Goal: Find specific page/section: Find specific page/section

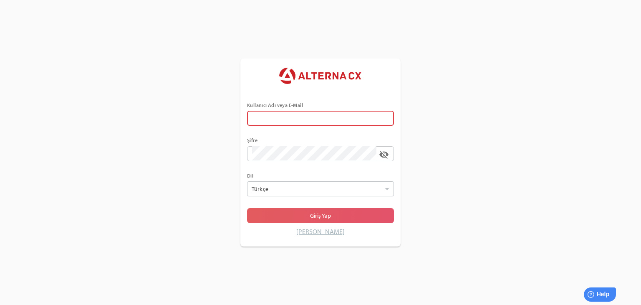
type input "******"
click at [300, 214] on span "Giriş Yap" at bounding box center [321, 216] width 134 height 12
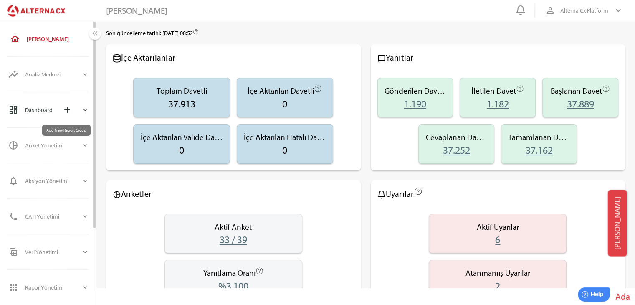
click at [72, 115] on span "add" at bounding box center [67, 110] width 18 height 18
click at [82, 112] on icon "expand_more" at bounding box center [85, 110] width 8 height 8
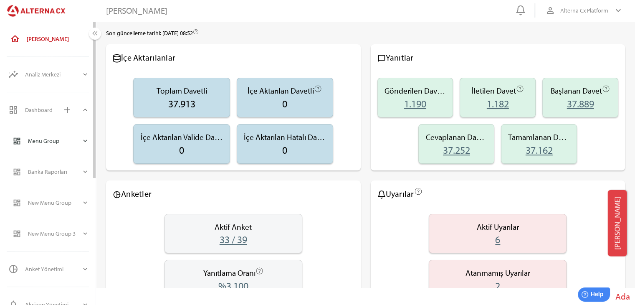
click at [83, 141] on icon "expand_more" at bounding box center [85, 141] width 8 height 8
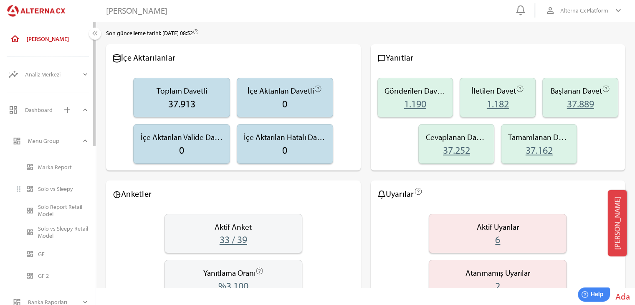
click at [52, 193] on div "Solo vs Sleepy" at bounding box center [63, 188] width 51 height 13
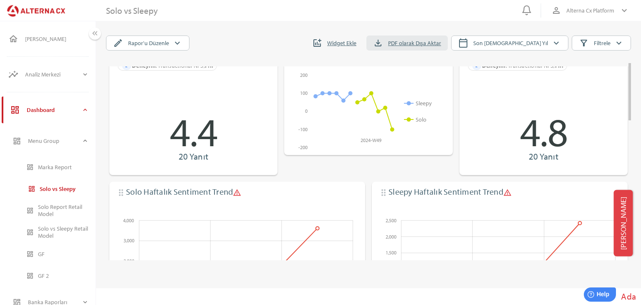
scroll to position [42, 0]
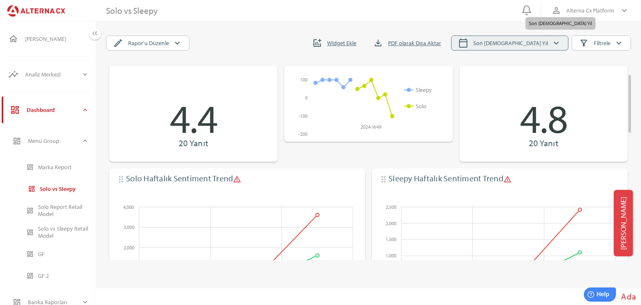
click at [468, 44] on icon "calendar_today" at bounding box center [463, 43] width 10 height 10
select select "*"
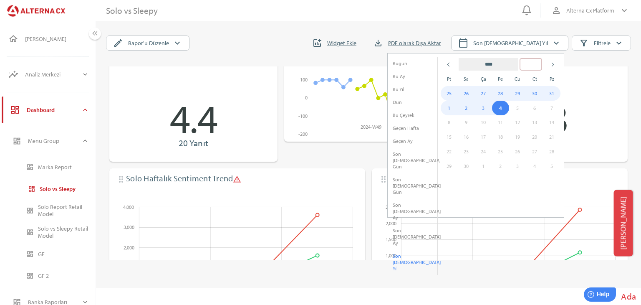
click at [538, 64] on input "****" at bounding box center [531, 64] width 23 height 13
click at [542, 65] on input "****" at bounding box center [531, 64] width 23 height 13
click at [541, 66] on input "****" at bounding box center [531, 64] width 23 height 13
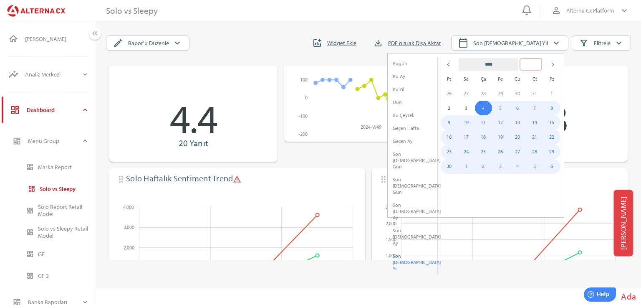
type input "****"
click at [447, 64] on th at bounding box center [449, 63] width 17 height 13
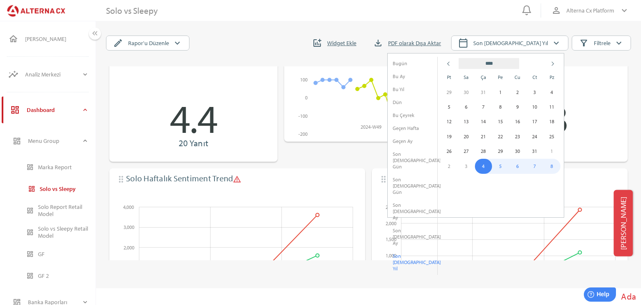
click at [447, 64] on th at bounding box center [449, 63] width 17 height 13
click at [450, 64] on span at bounding box center [449, 64] width 4 height 4
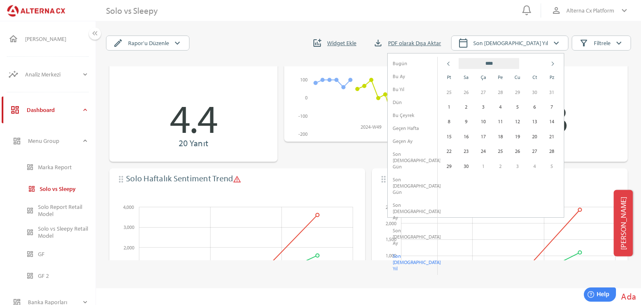
click at [450, 64] on span at bounding box center [449, 64] width 4 height 4
click at [449, 104] on td "1" at bounding box center [449, 106] width 17 height 15
click at [550, 65] on th at bounding box center [551, 63] width 17 height 13
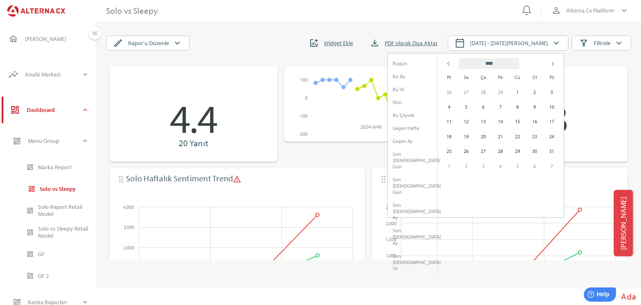
click at [550, 65] on th at bounding box center [551, 63] width 17 height 13
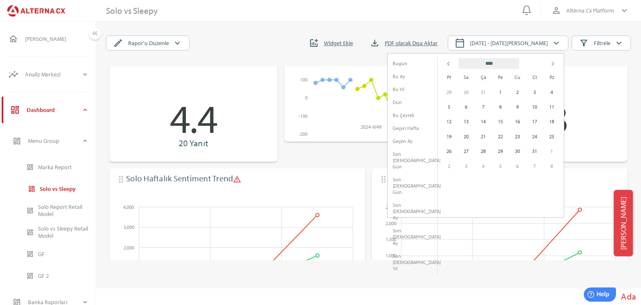
click at [550, 65] on th at bounding box center [551, 63] width 17 height 13
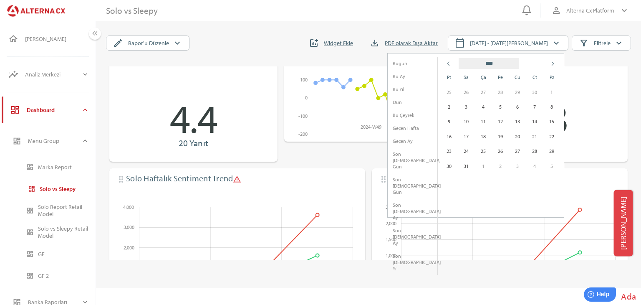
select select "*"
type input "****"
click at [447, 65] on th at bounding box center [449, 63] width 17 height 13
select select "**"
type input "****"
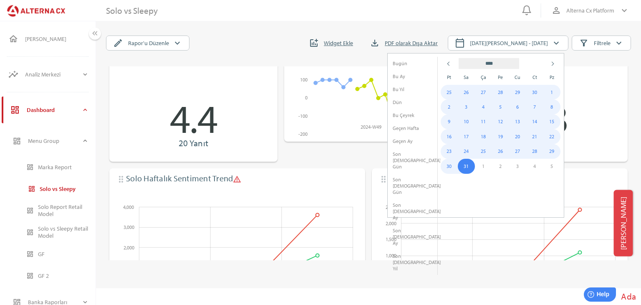
click at [468, 167] on td "31" at bounding box center [466, 166] width 17 height 15
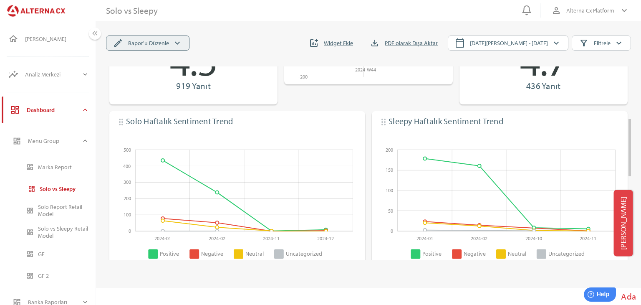
scroll to position [8, 0]
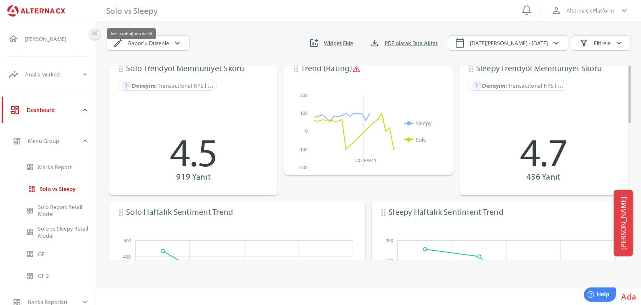
drag, startPoint x: 94, startPoint y: 36, endPoint x: 104, endPoint y: 37, distance: 9.6
click at [94, 36] on icon "keyboard_double_arrow_left" at bounding box center [95, 33] width 9 height 9
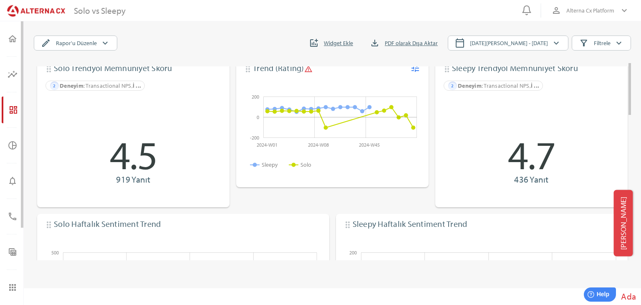
scroll to position [0, 0]
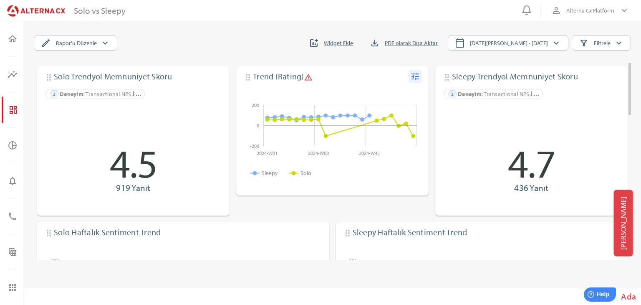
click at [418, 76] on icon "tune" at bounding box center [415, 76] width 10 height 10
click at [410, 97] on div "Düzenle" at bounding box center [399, 92] width 33 height 13
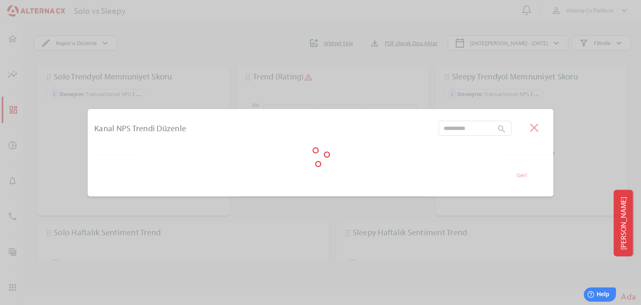
type input "**********"
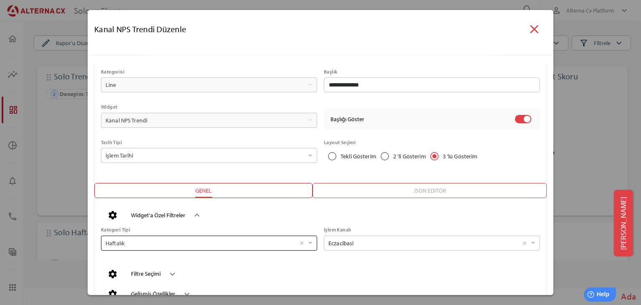
click at [250, 245] on input "Haftalık Seçiniz" at bounding box center [201, 243] width 190 height 14
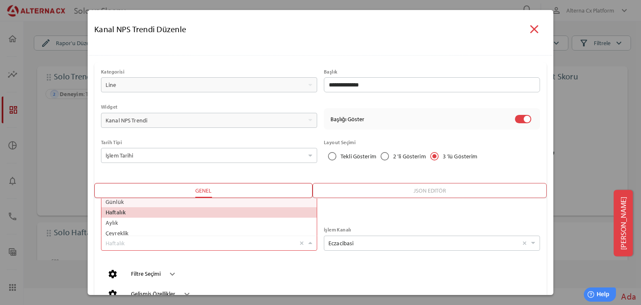
scroll to position [41, 206]
click at [140, 224] on label "Aylık" at bounding box center [209, 222] width 211 height 10
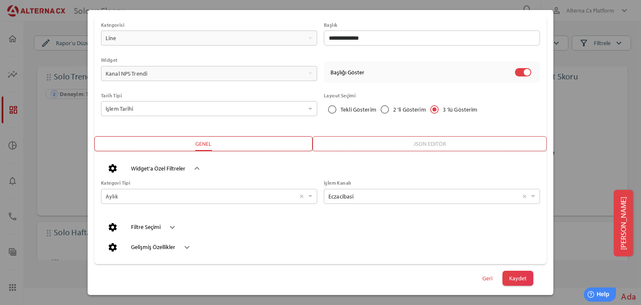
scroll to position [51, 0]
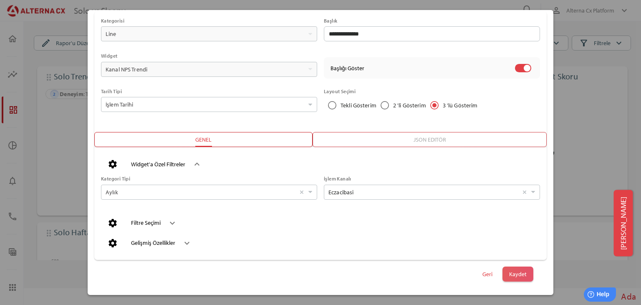
click at [527, 276] on div "Geri Kaydet" at bounding box center [320, 273] width 439 height 15
click at [519, 276] on span "Kaydet" at bounding box center [518, 274] width 18 height 12
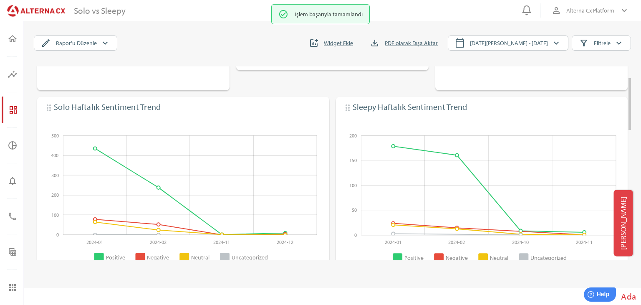
scroll to position [0, 0]
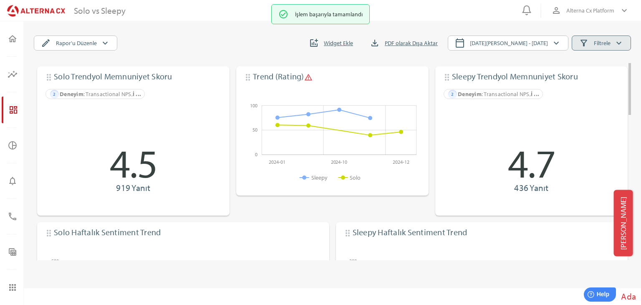
click at [623, 43] on icon "keyboard_arrow_down" at bounding box center [619, 43] width 10 height 10
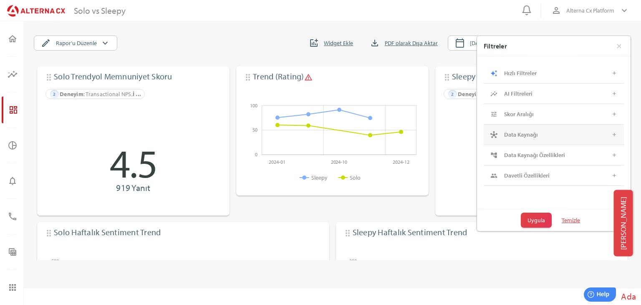
click at [556, 134] on div "Data Kaynağı" at bounding box center [551, 134] width 94 height 7
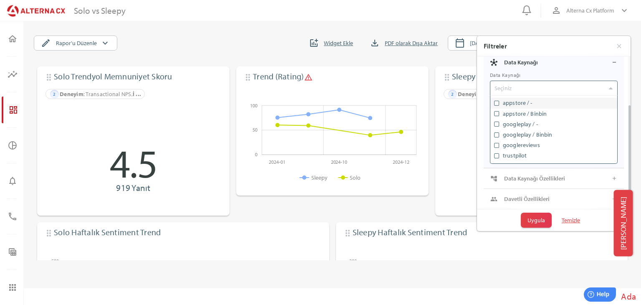
click at [599, 81] on div "Seçiniz" at bounding box center [550, 88] width 114 height 14
click at [604, 86] on div "Seçiniz" at bounding box center [550, 88] width 114 height 8
click at [627, 82] on div "auto_awesome Hızlı Filtreler add NPS Audience Seçiniz Sentiment Seçiniz Duygu S…" at bounding box center [554, 96] width 154 height 225
click at [601, 128] on div at bounding box center [554, 132] width 128 height 8
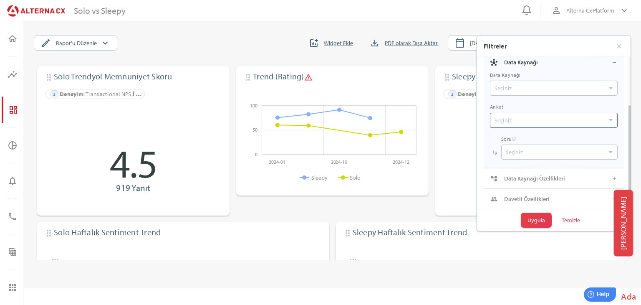
click at [603, 119] on div "Seçiniz" at bounding box center [550, 120] width 114 height 8
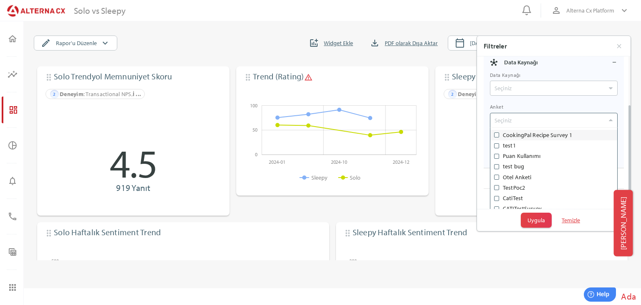
scroll to position [83, 121]
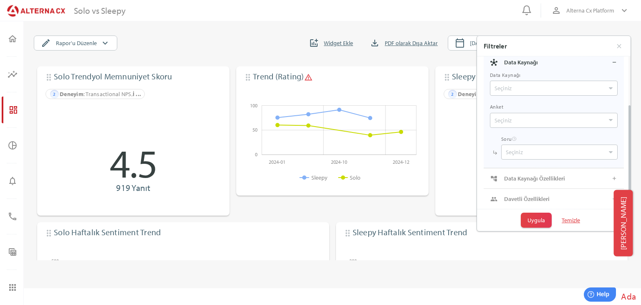
click at [620, 106] on div "[PERSON_NAME]" at bounding box center [554, 120] width 140 height 32
click at [590, 175] on div "Data Kaynağı Özellikleri" at bounding box center [551, 178] width 94 height 7
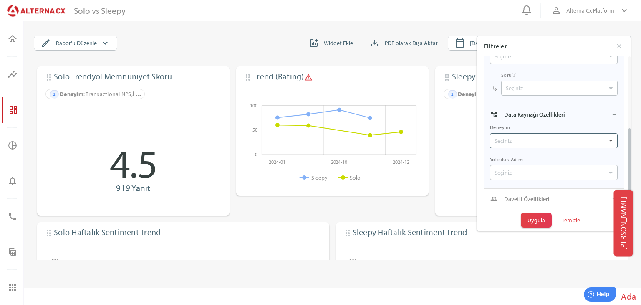
click at [614, 142] on div at bounding box center [611, 141] width 9 height 14
click at [611, 166] on div at bounding box center [611, 172] width 9 height 14
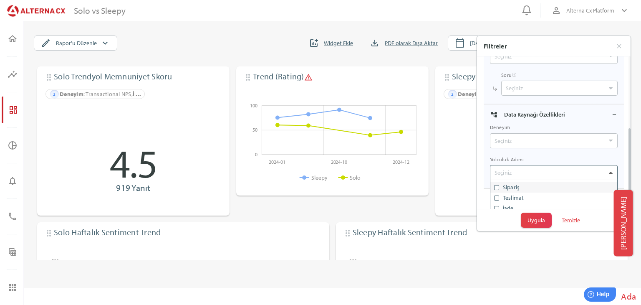
click at [611, 169] on div at bounding box center [611, 172] width 9 height 14
click at [606, 207] on div "people Davetli Özellikleri add" at bounding box center [554, 199] width 140 height 20
click at [614, 83] on div at bounding box center [554, 87] width 128 height 8
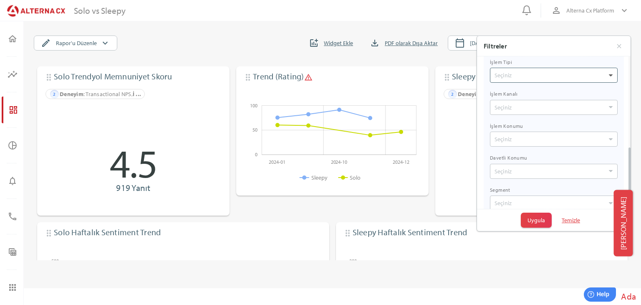
click at [614, 78] on div at bounding box center [611, 75] width 9 height 14
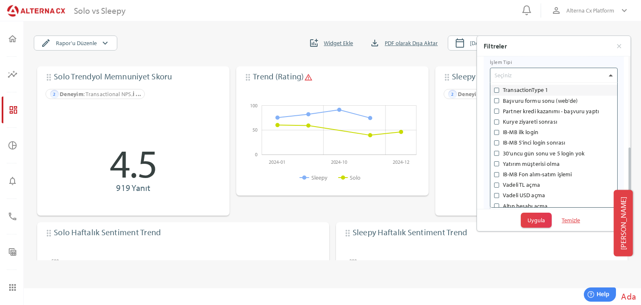
scroll to position [124, 121]
click at [614, 78] on div at bounding box center [611, 75] width 9 height 14
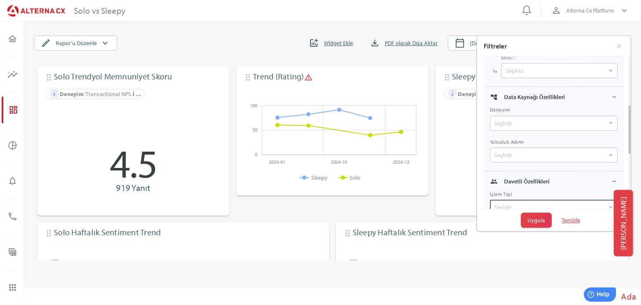
scroll to position [77, 0]
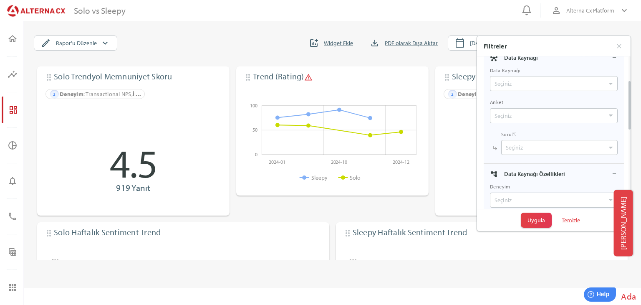
click at [229, 33] on div "edit Rapor'u Düzenle keyboard_arrow_down addchart Widget Ekle file_download PDF…" at bounding box center [330, 41] width 601 height 18
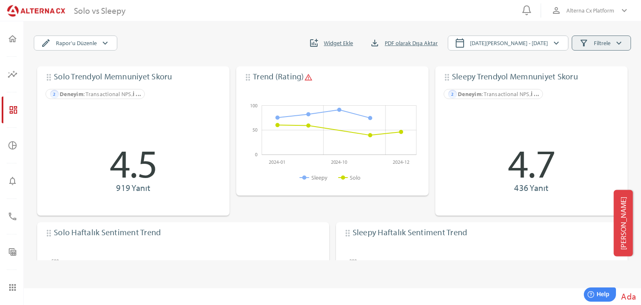
click at [618, 42] on icon "keyboard_arrow_down" at bounding box center [619, 43] width 10 height 10
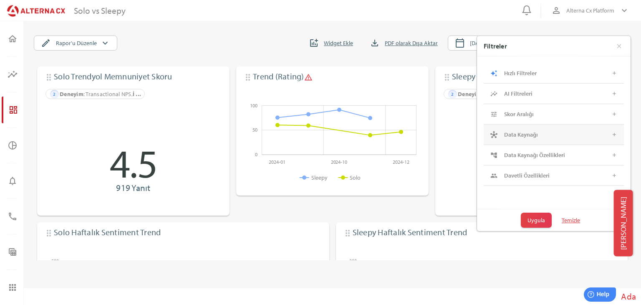
click at [574, 134] on div "Data Kaynağı" at bounding box center [551, 134] width 94 height 7
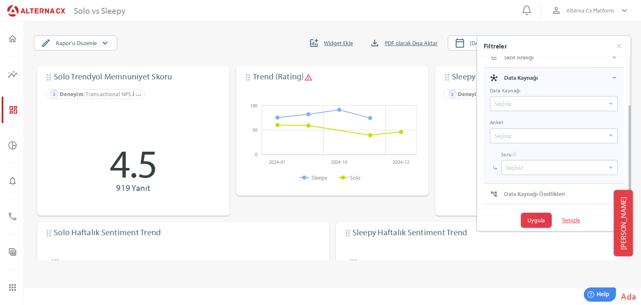
scroll to position [72, 0]
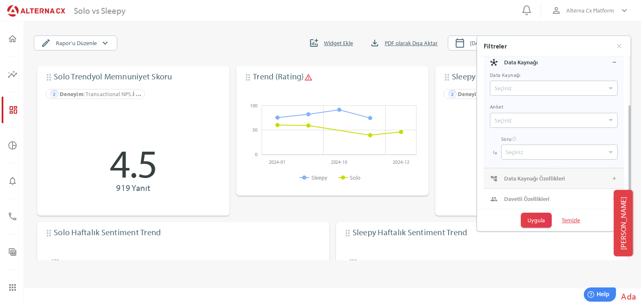
click at [565, 179] on div "Data Kaynağı Özellikleri" at bounding box center [551, 178] width 94 height 7
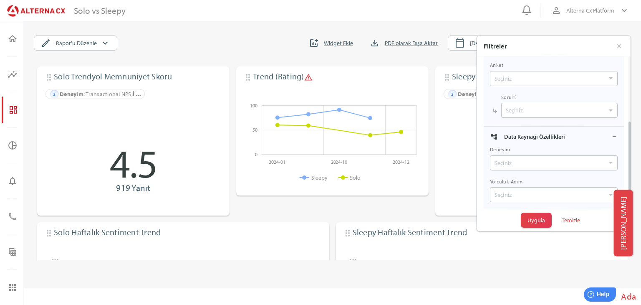
scroll to position [136, 0]
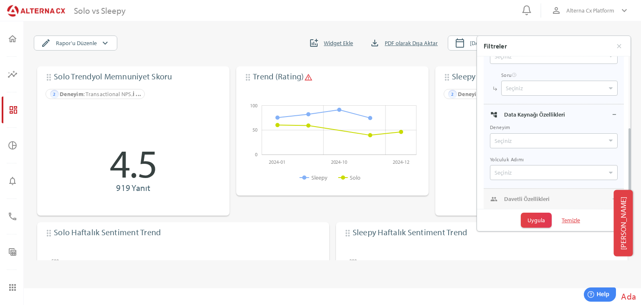
click at [572, 196] on div "Davetli Özellikleri" at bounding box center [551, 198] width 94 height 7
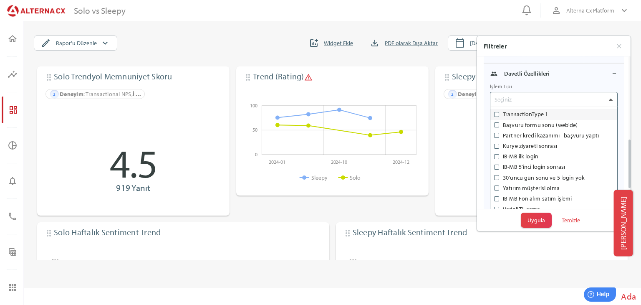
click at [613, 102] on div at bounding box center [611, 99] width 9 height 14
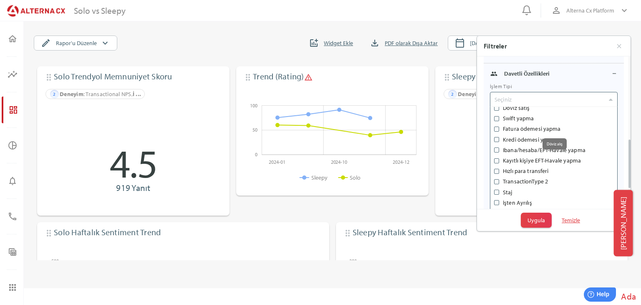
scroll to position [250, 0]
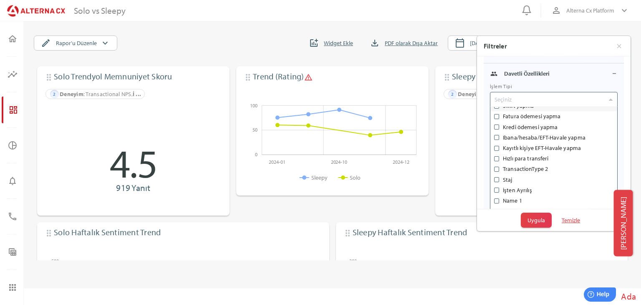
click at [571, 47] on div "Filtreler" at bounding box center [549, 45] width 131 height 13
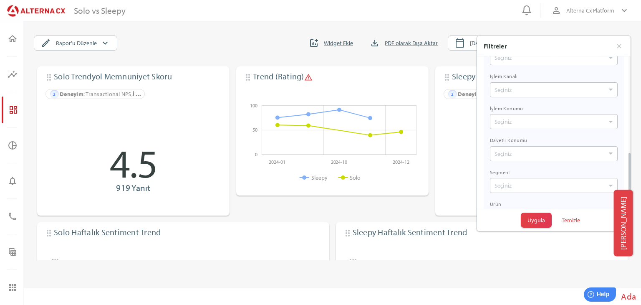
scroll to position [327, 0]
click at [612, 164] on div at bounding box center [611, 161] width 9 height 14
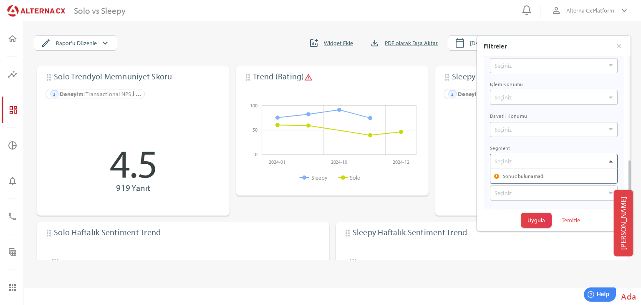
scroll to position [15, 127]
click at [612, 164] on div at bounding box center [611, 161] width 9 height 14
click at [610, 191] on icon at bounding box center [611, 193] width 4 height 4
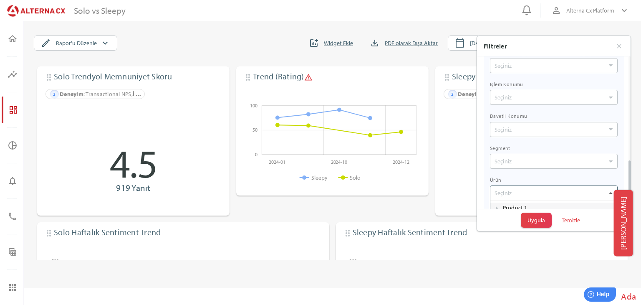
click at [610, 191] on icon at bounding box center [611, 193] width 4 height 4
click at [498, 179] on icon at bounding box center [497, 181] width 4 height 4
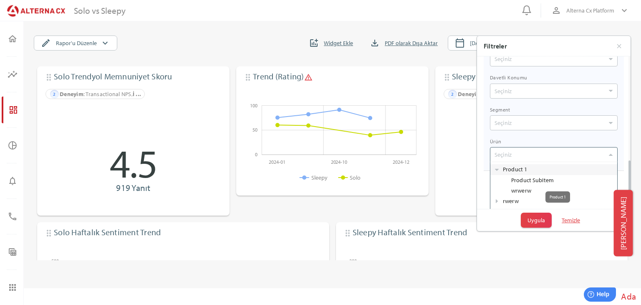
scroll to position [376, 0]
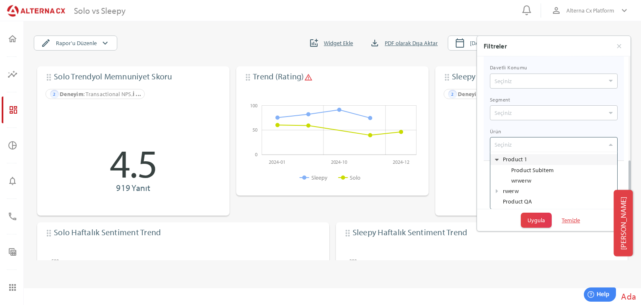
click at [497, 152] on div "Seçiniz Product 1 Product SubItem wrwerw rwerw Product QA" at bounding box center [554, 144] width 128 height 15
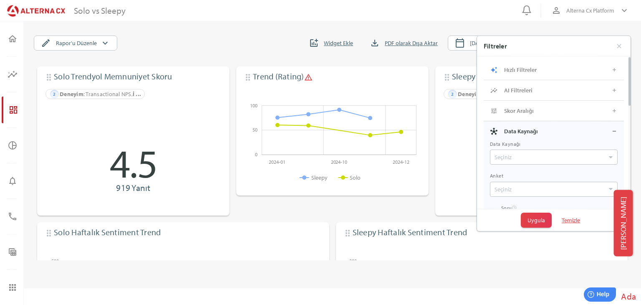
scroll to position [0, 0]
click at [580, 99] on div "AI Filtreleri" at bounding box center [551, 93] width 94 height 13
click at [612, 118] on icon at bounding box center [611, 120] width 4 height 4
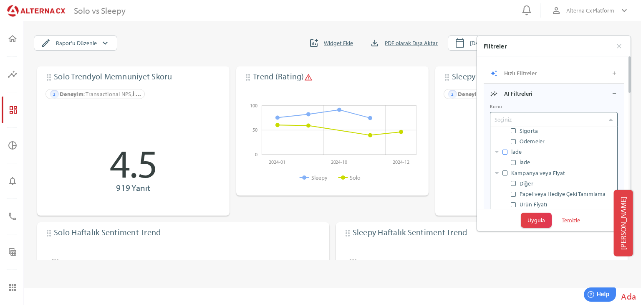
scroll to position [389, 0]
click at [319, 22] on main "Solo vs Sleepy edit Rapor'u Düzenle keyboard_arrow_down addchart Widget Ekle fi…" at bounding box center [332, 152] width 617 height 267
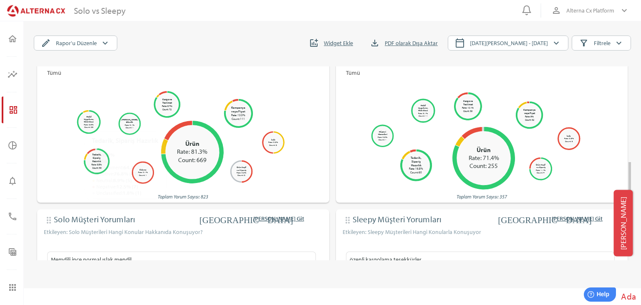
scroll to position [292, 0]
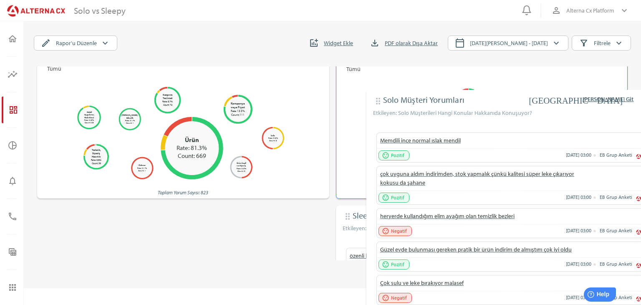
drag, startPoint x: 48, startPoint y: 189, endPoint x: 378, endPoint y: 104, distance: 340.6
click at [378, 104] on div "drag_indicator Solo Trendyol Memnuniyet Skoru tune 2 Deneyim : Transactional NP…" at bounding box center [326, 60] width 604 height 791
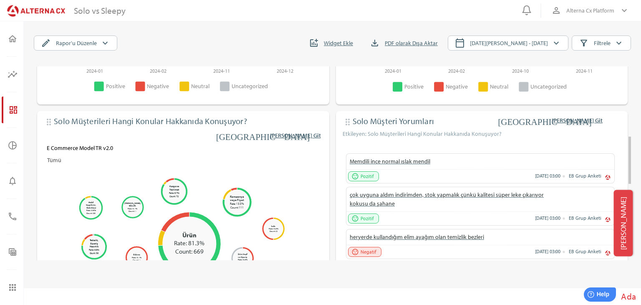
scroll to position [338, 0]
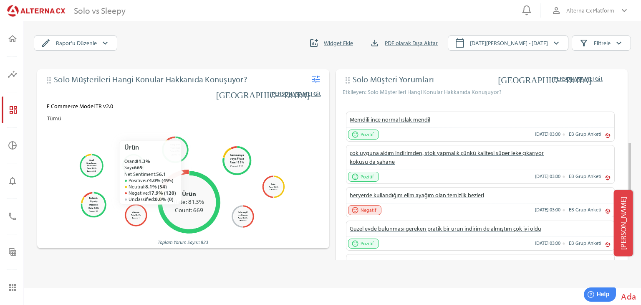
click at [184, 172] on icon at bounding box center [174, 179] width 30 height 21
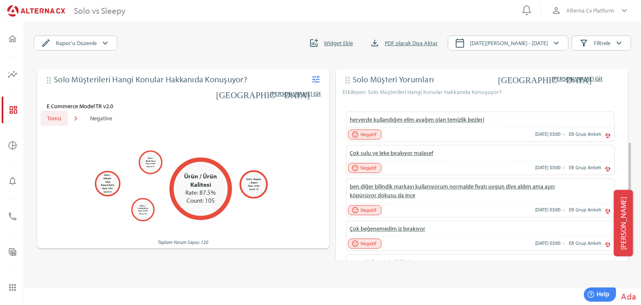
click at [54, 121] on span "Tümü" at bounding box center [54, 118] width 14 height 10
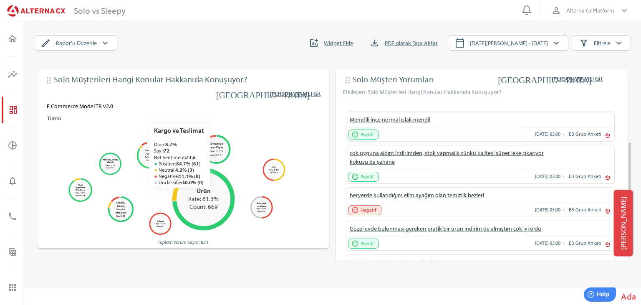
click at [147, 143] on icon at bounding box center [145, 144] width 9 height 5
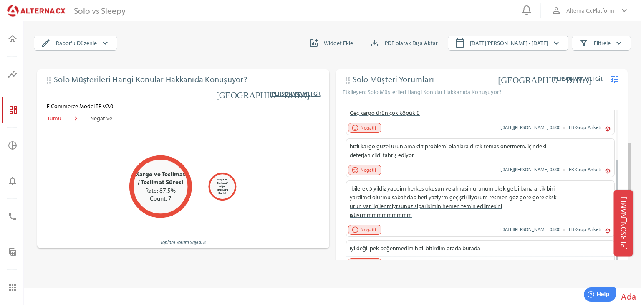
scroll to position [120, 0]
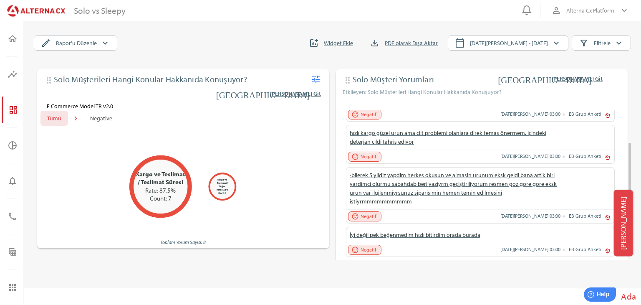
click at [46, 116] on span "Tümü" at bounding box center [54, 118] width 28 height 15
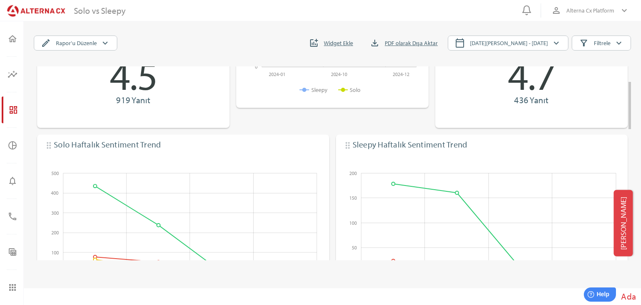
scroll to position [0, 0]
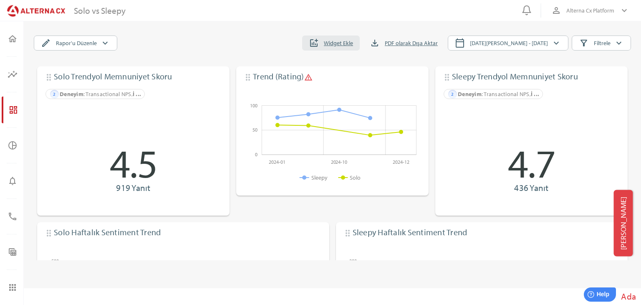
click at [319, 42] on icon "addchart" at bounding box center [314, 43] width 10 height 10
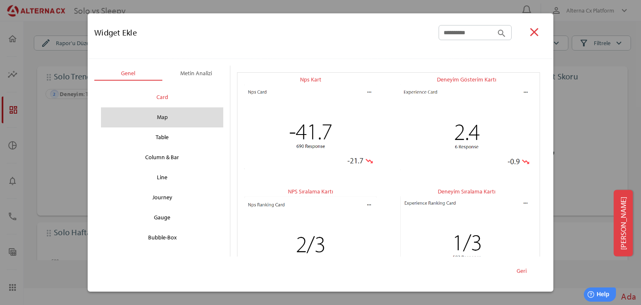
click at [158, 119] on div "Map" at bounding box center [162, 117] width 109 height 13
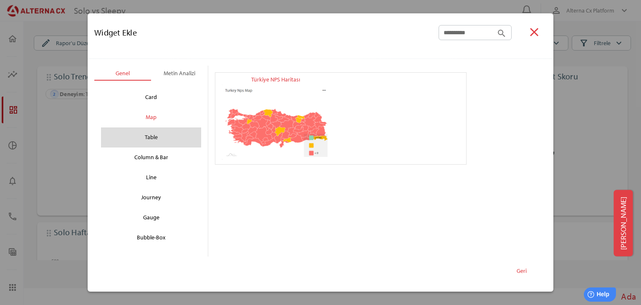
click at [150, 136] on div "Table" at bounding box center [151, 137] width 87 height 13
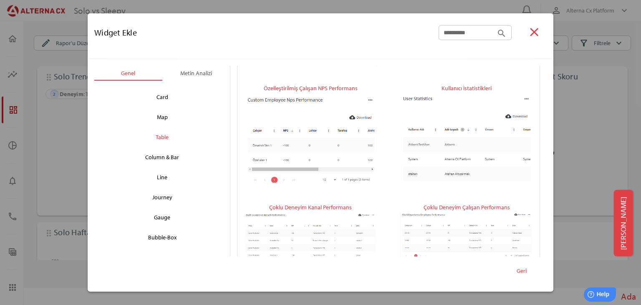
scroll to position [467, 0]
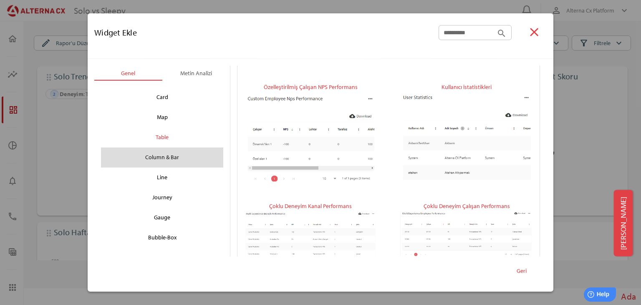
click at [175, 157] on div "Column & Bar" at bounding box center [162, 157] width 109 height 13
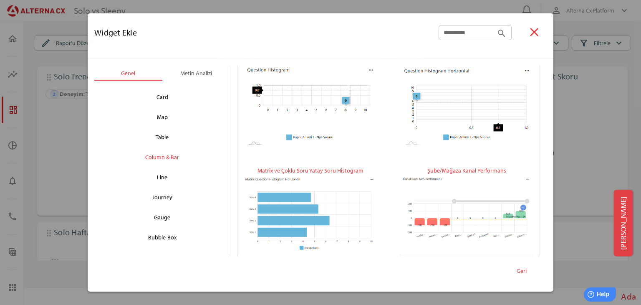
scroll to position [243, 0]
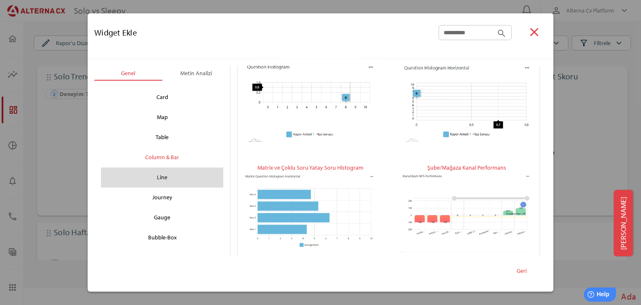
click at [162, 179] on div "Line" at bounding box center [162, 177] width 109 height 13
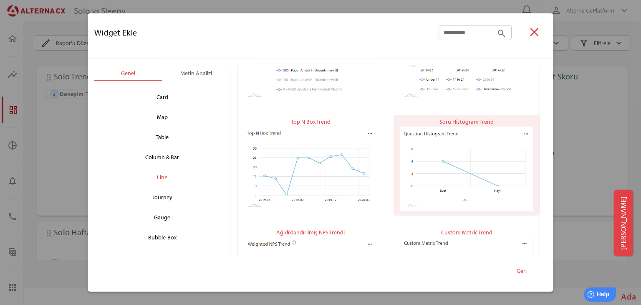
scroll to position [310, 0]
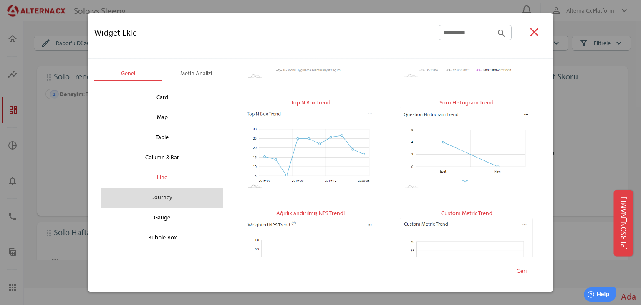
click at [169, 199] on div "Journey" at bounding box center [162, 197] width 109 height 13
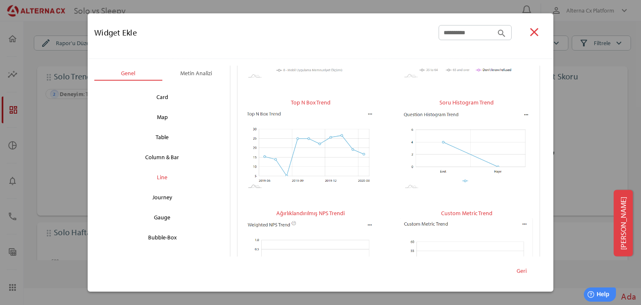
scroll to position [0, 0]
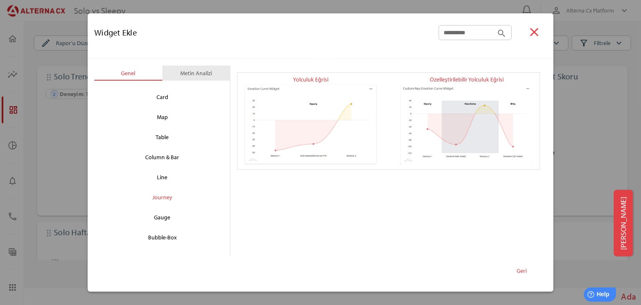
click at [192, 78] on div "Metin Analizi" at bounding box center [196, 73] width 32 height 15
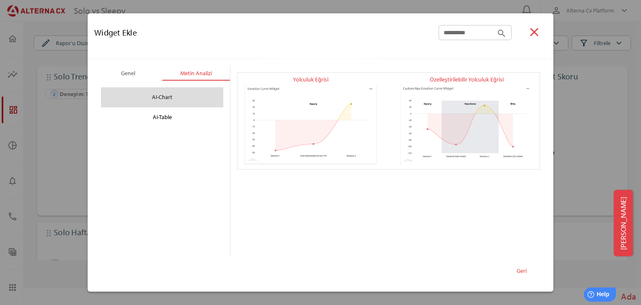
click at [170, 101] on div "AI-Chart" at bounding box center [162, 97] width 109 height 13
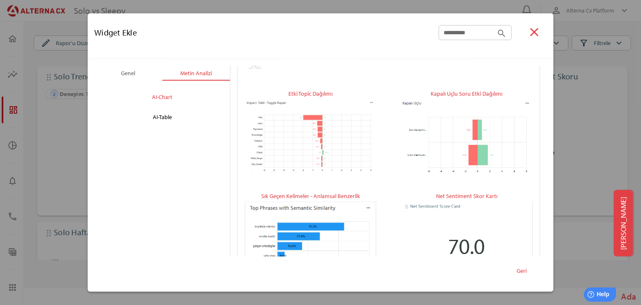
scroll to position [209, 0]
click at [536, 32] on icon "close" at bounding box center [534, 32] width 14 height 14
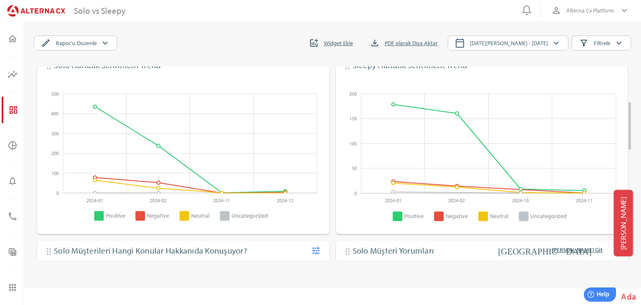
scroll to position [292, 0]
